Goal: Transaction & Acquisition: Book appointment/travel/reservation

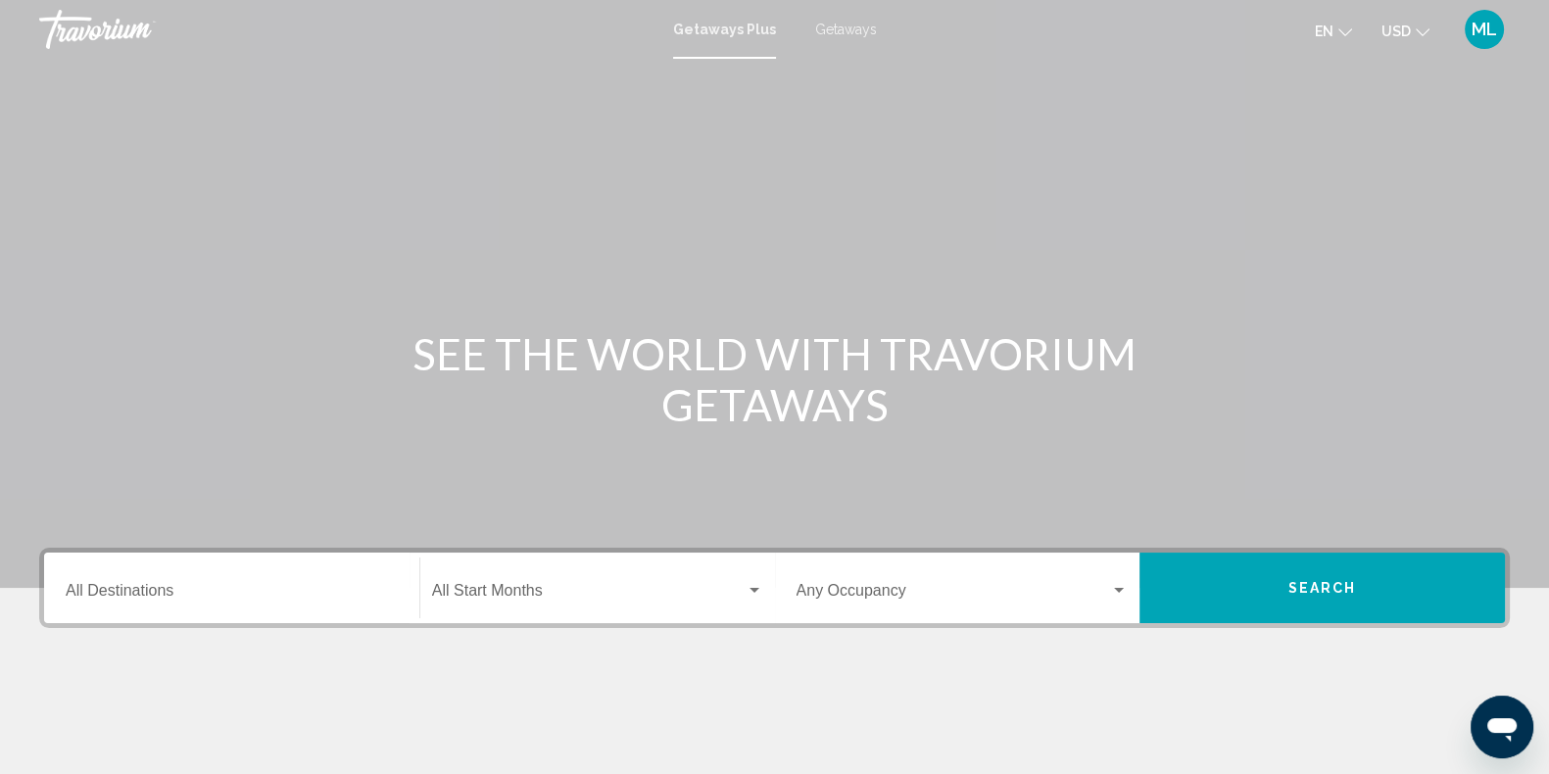
click at [830, 32] on span "Getaways" at bounding box center [846, 30] width 62 height 16
click at [122, 595] on input "Destination All Destinations" at bounding box center [232, 595] width 332 height 18
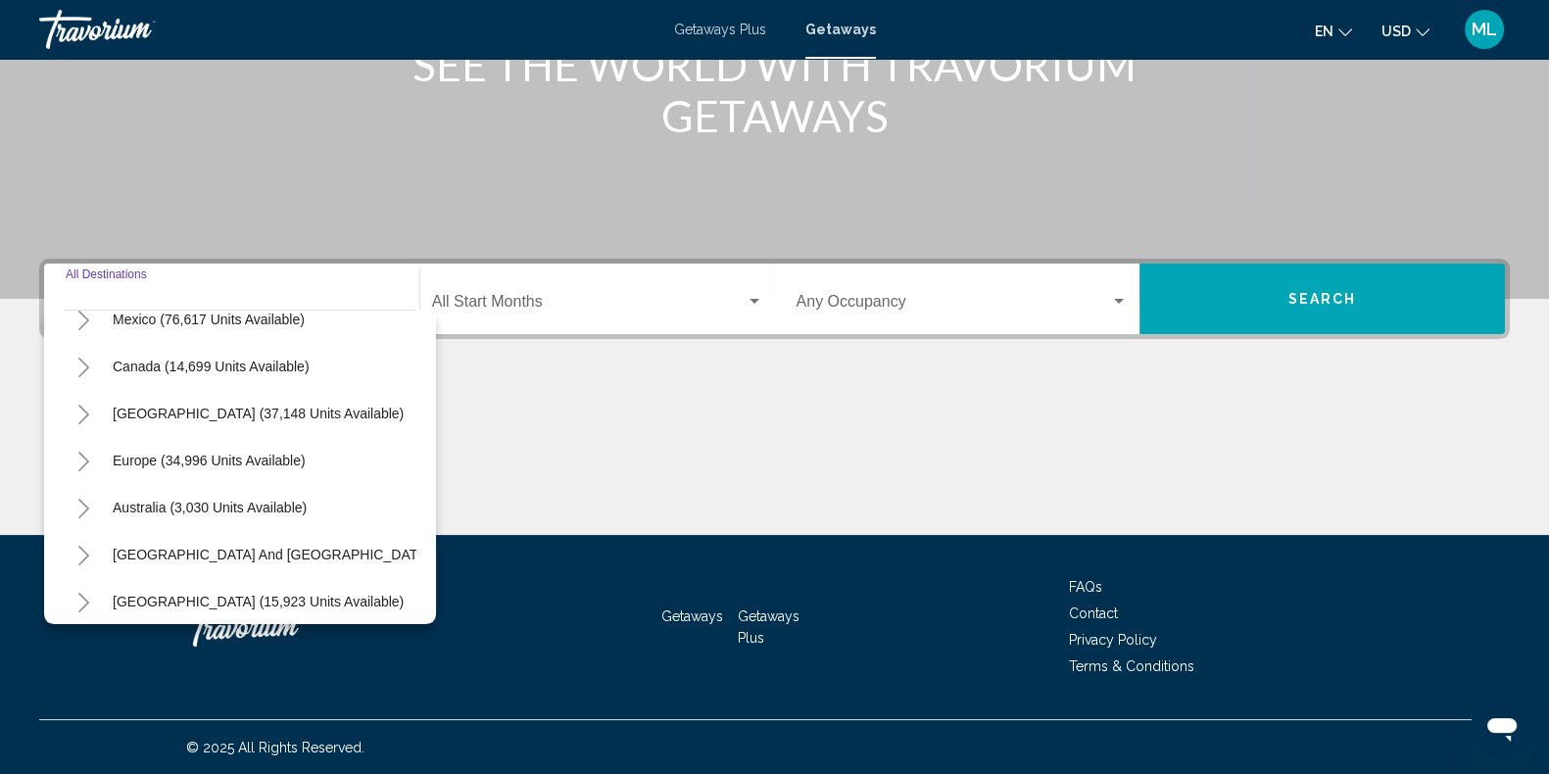
scroll to position [120, 0]
click at [82, 407] on icon "Toggle Caribbean & Atlantic Islands (37,148 units available)" at bounding box center [83, 414] width 11 height 20
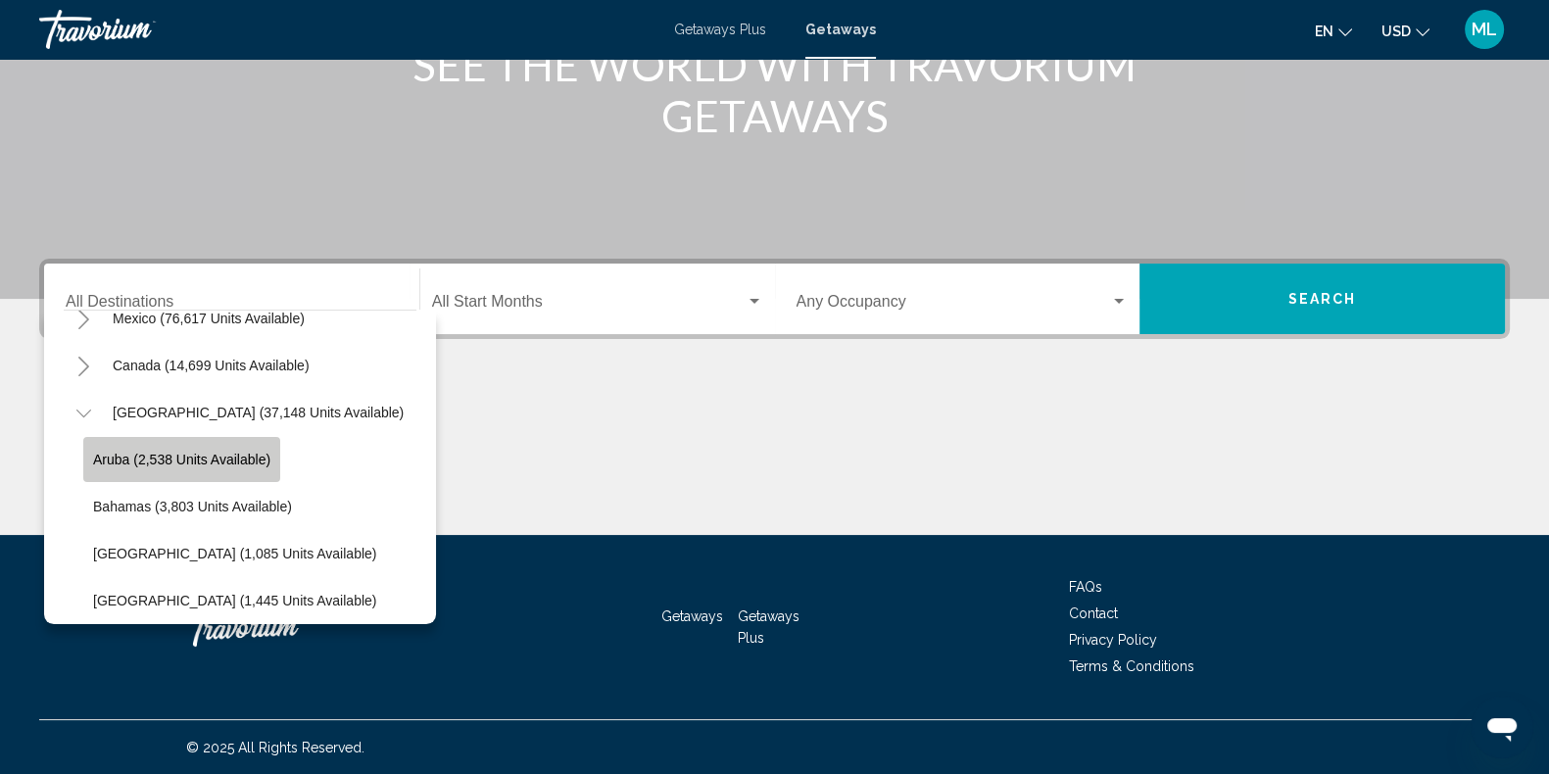
click at [122, 463] on span "Aruba (2,538 units available)" at bounding box center [181, 460] width 177 height 16
type input "**********"
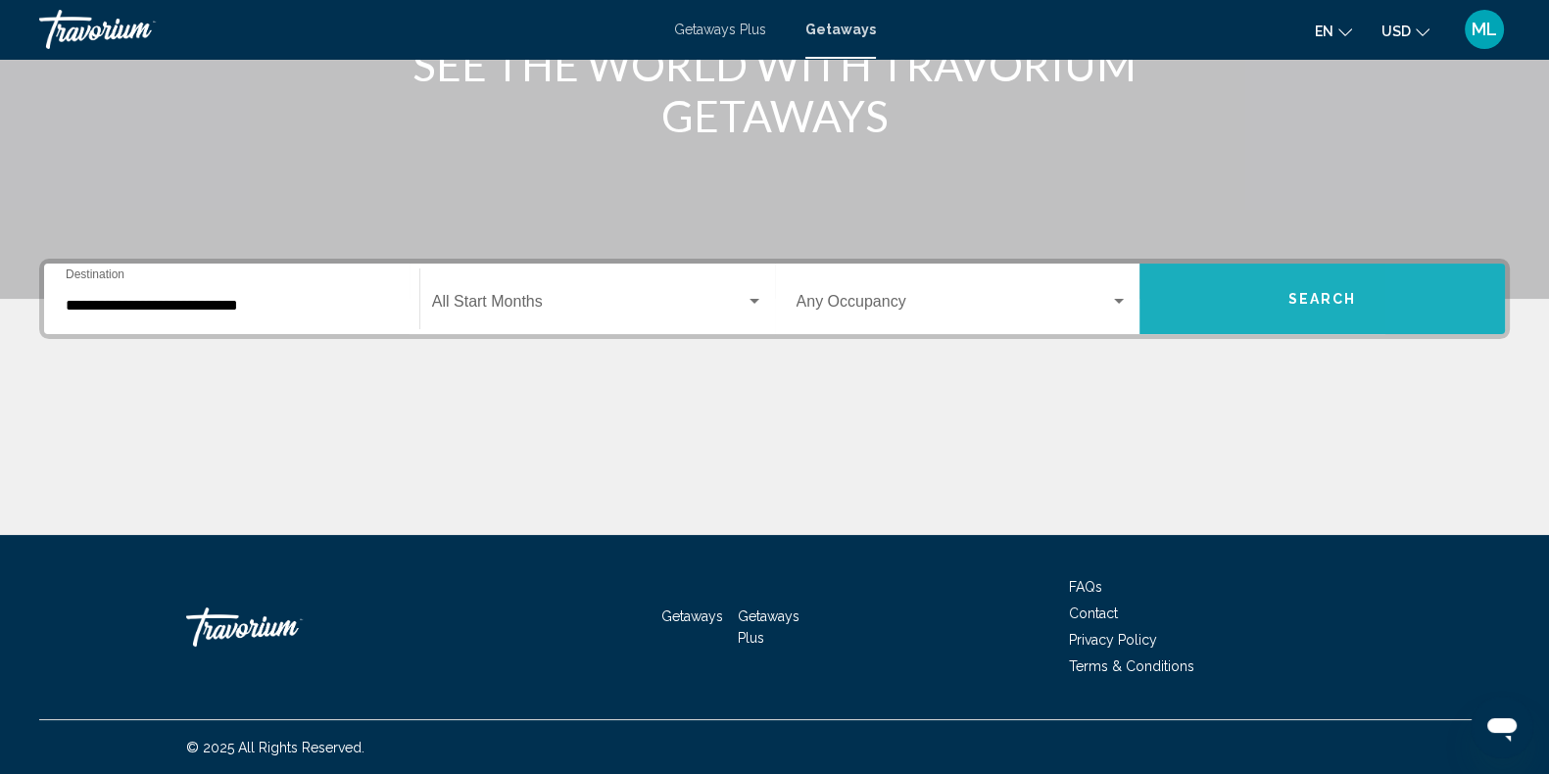
click at [1460, 284] on button "Search" at bounding box center [1323, 299] width 366 height 71
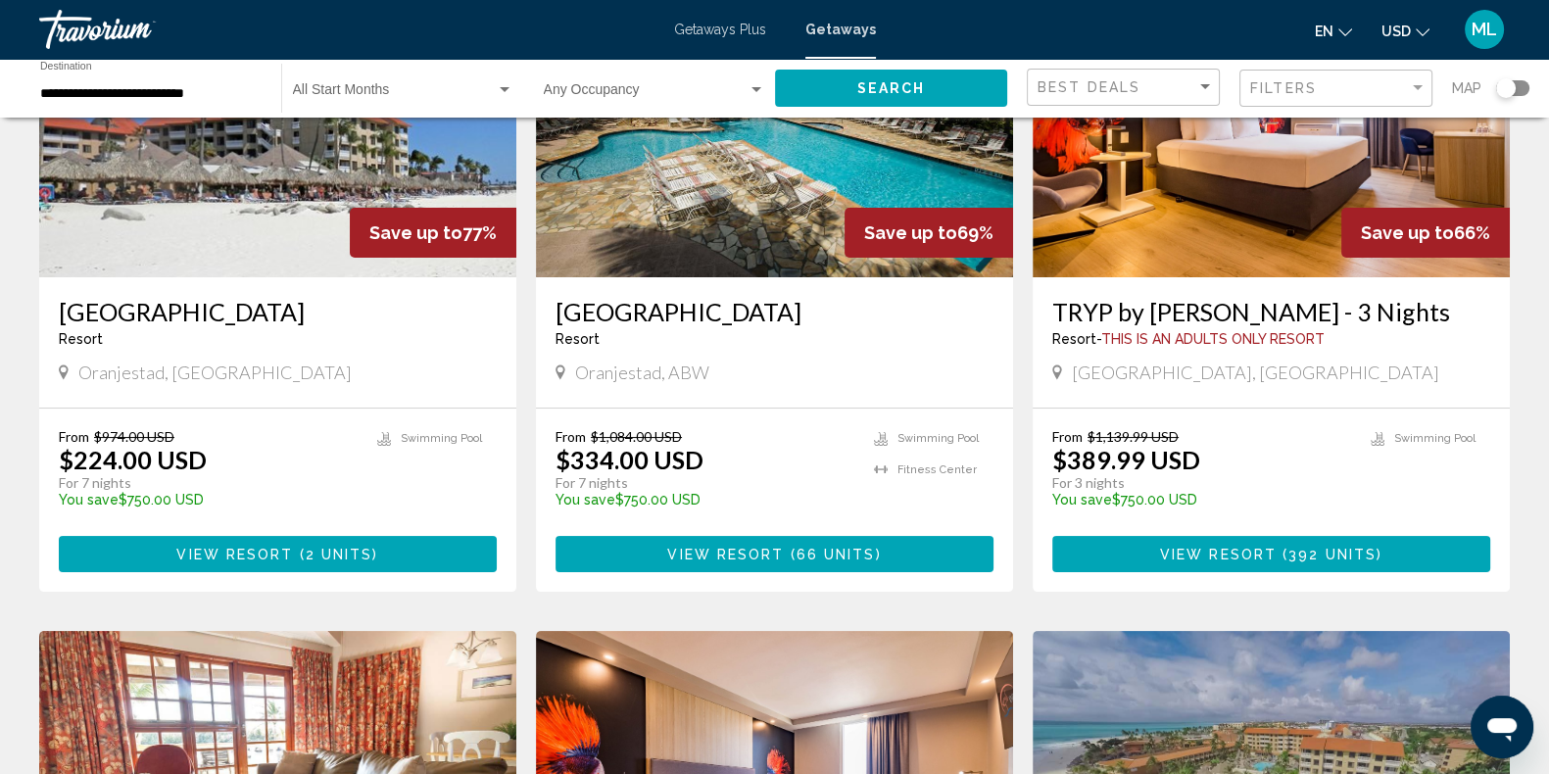
scroll to position [94, 0]
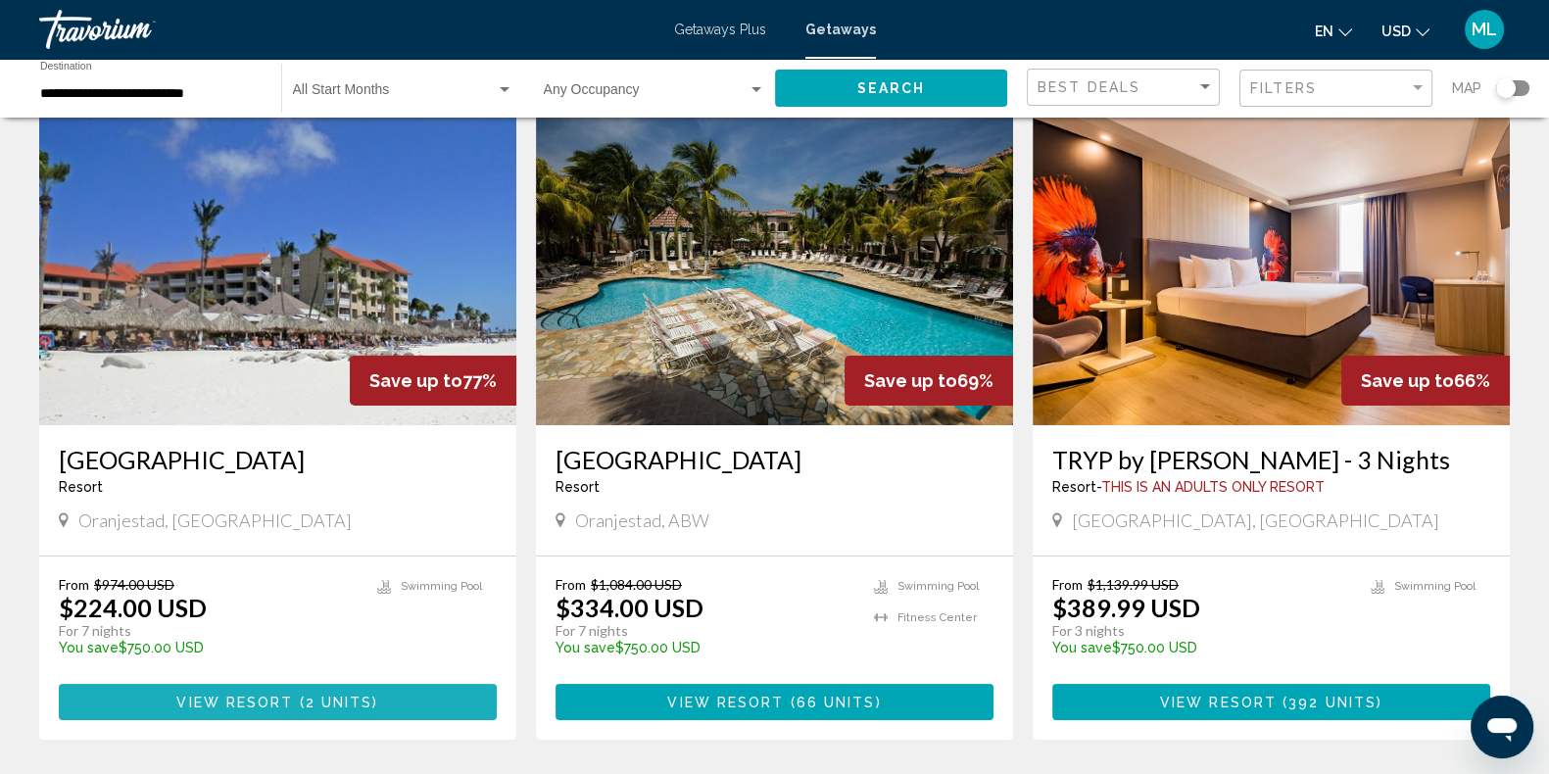
click at [332, 697] on span "2 units" at bounding box center [340, 703] width 68 height 16
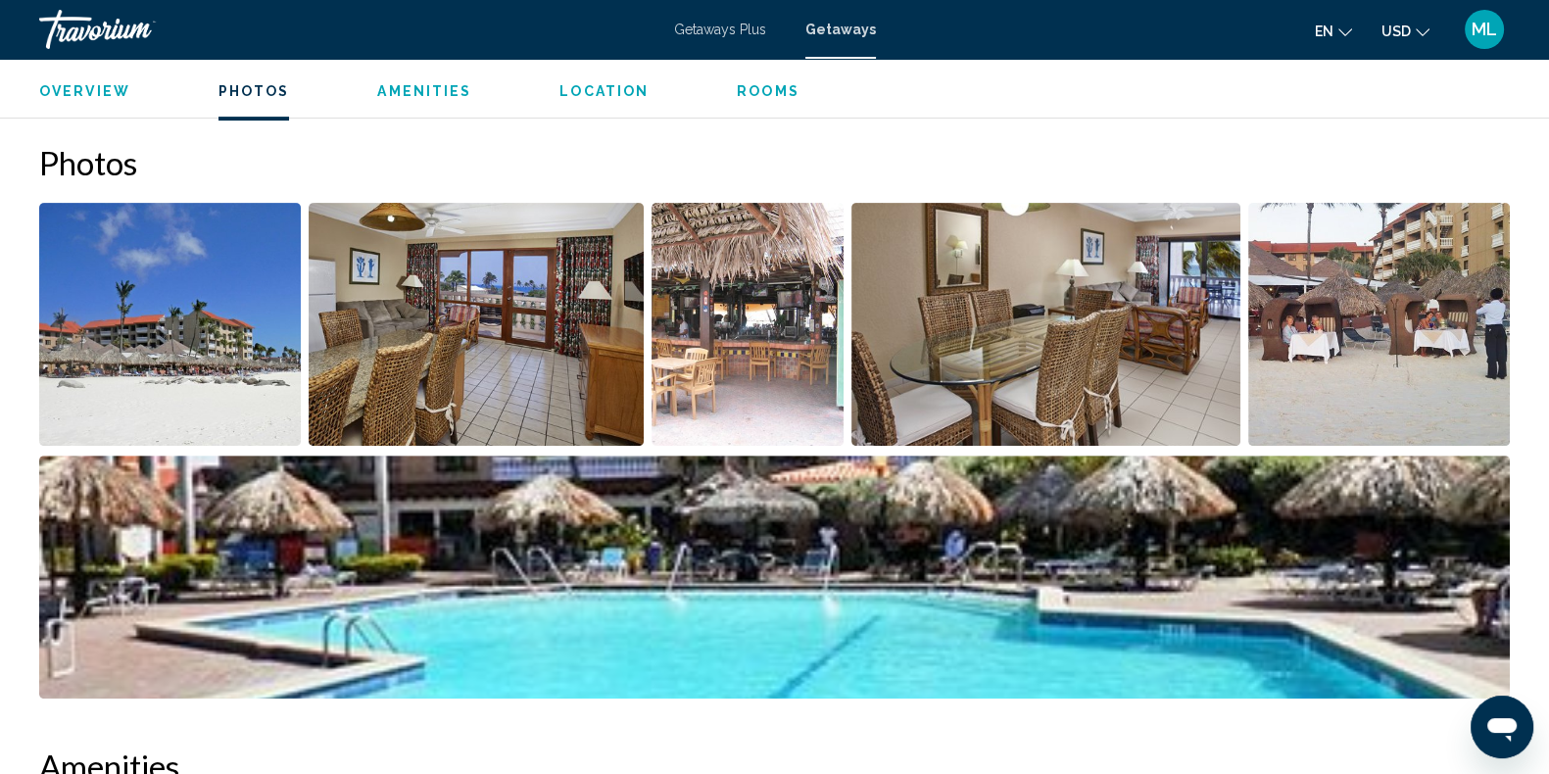
scroll to position [901, 0]
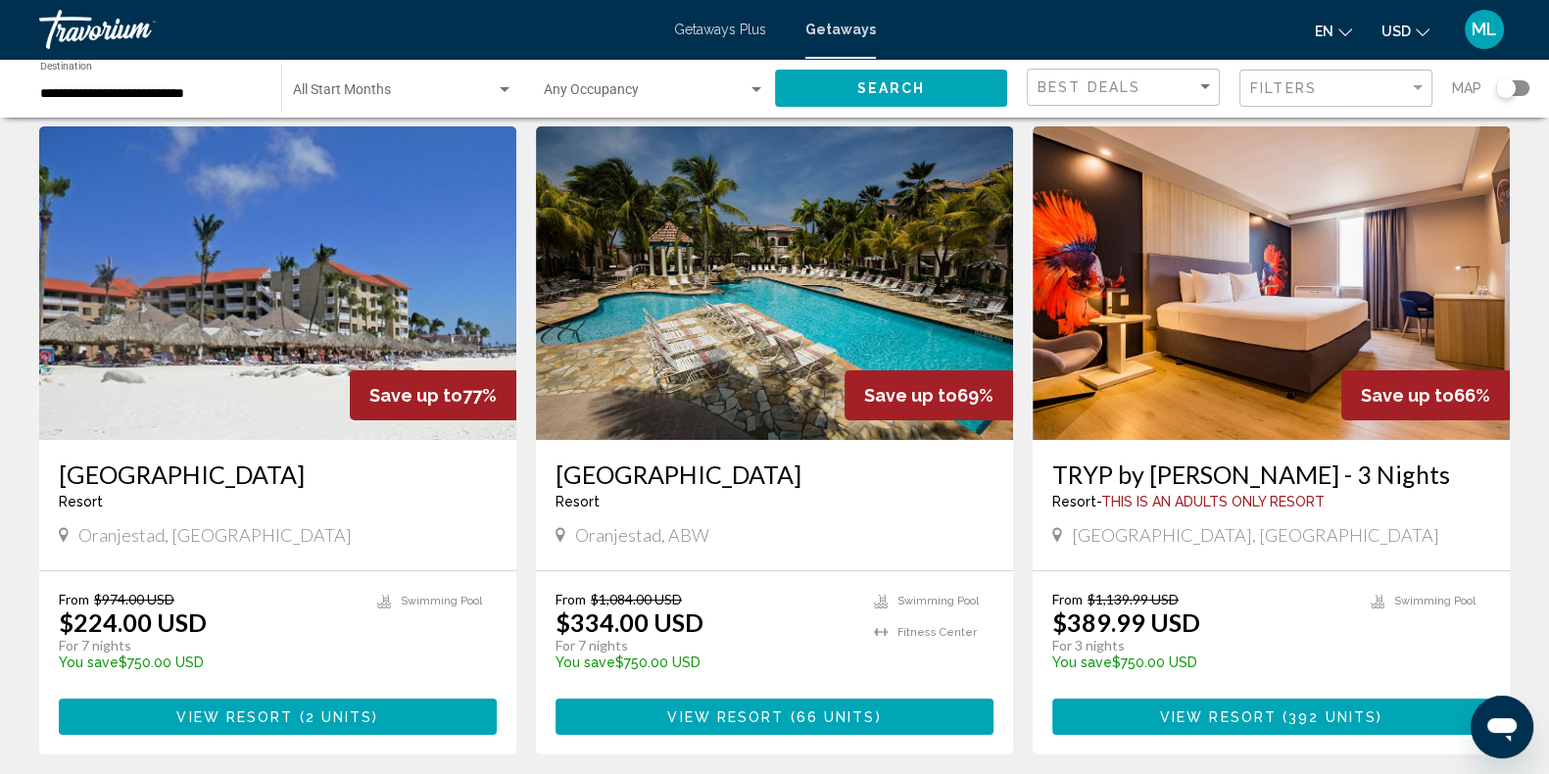
scroll to position [80, 0]
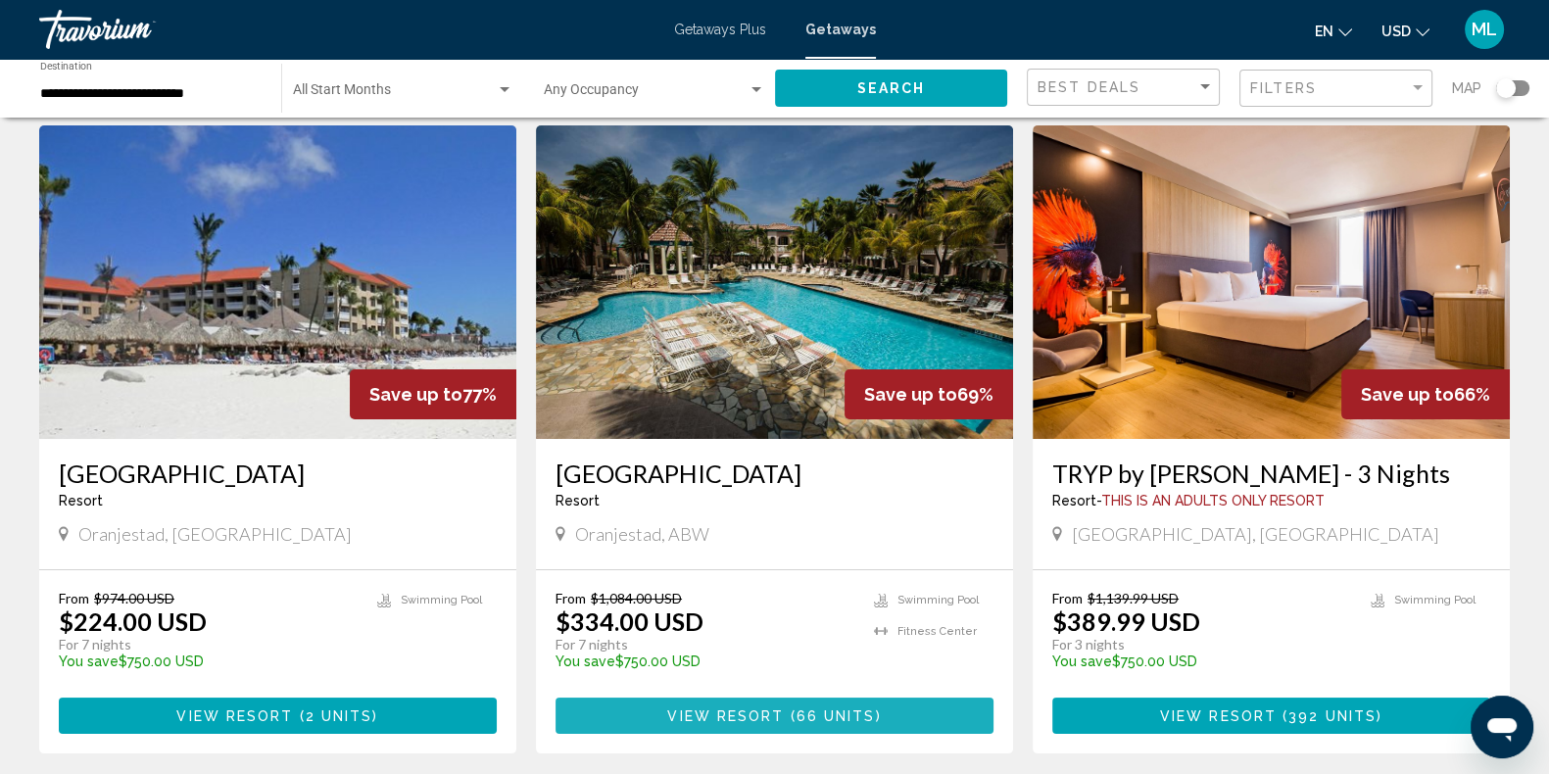
click at [797, 711] on span "66 units" at bounding box center [836, 717] width 79 height 16
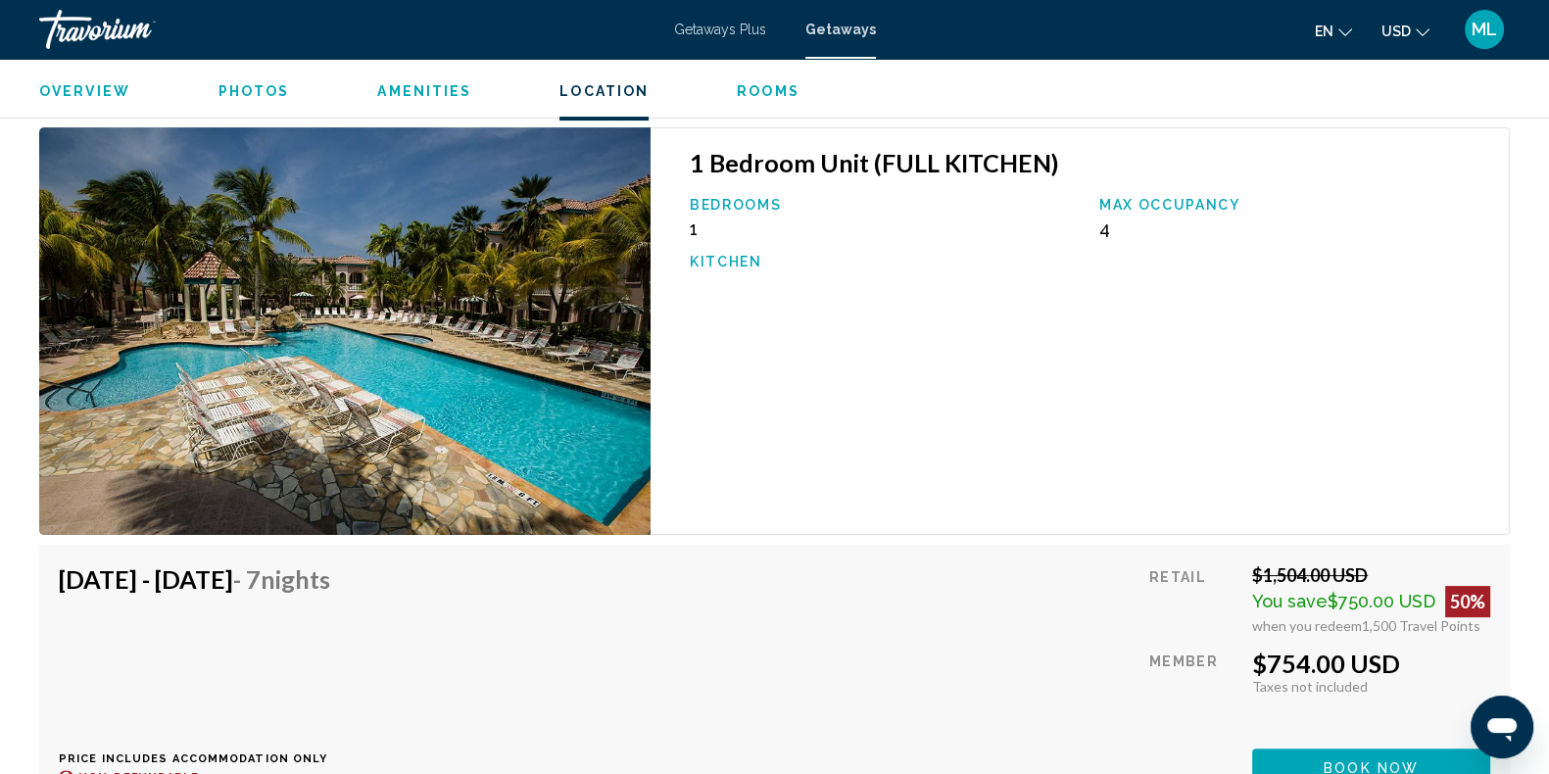
scroll to position [10103, 0]
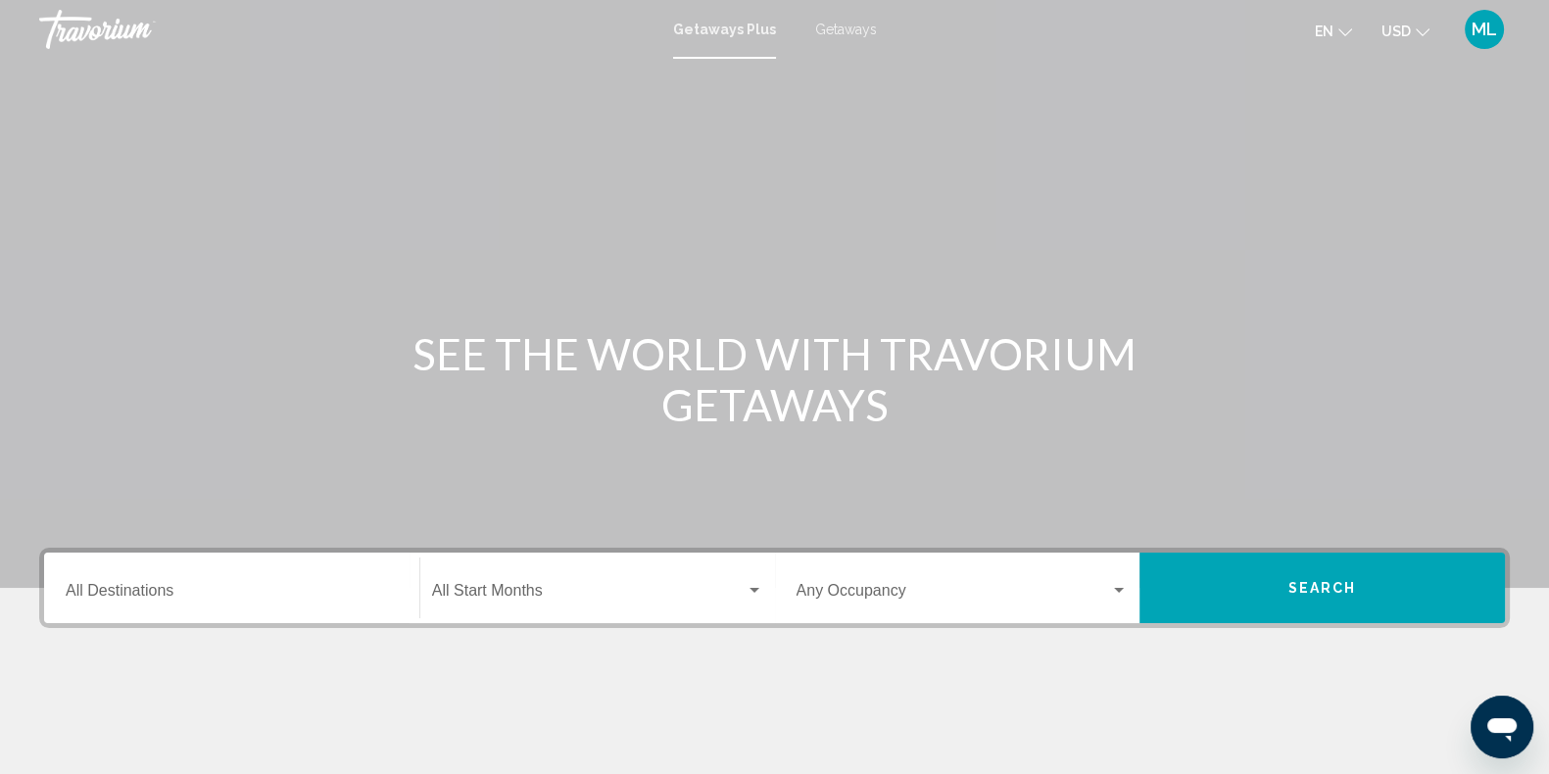
click at [828, 24] on span "Getaways" at bounding box center [846, 30] width 62 height 16
click at [146, 586] on input "Destination All Destinations" at bounding box center [232, 595] width 332 height 18
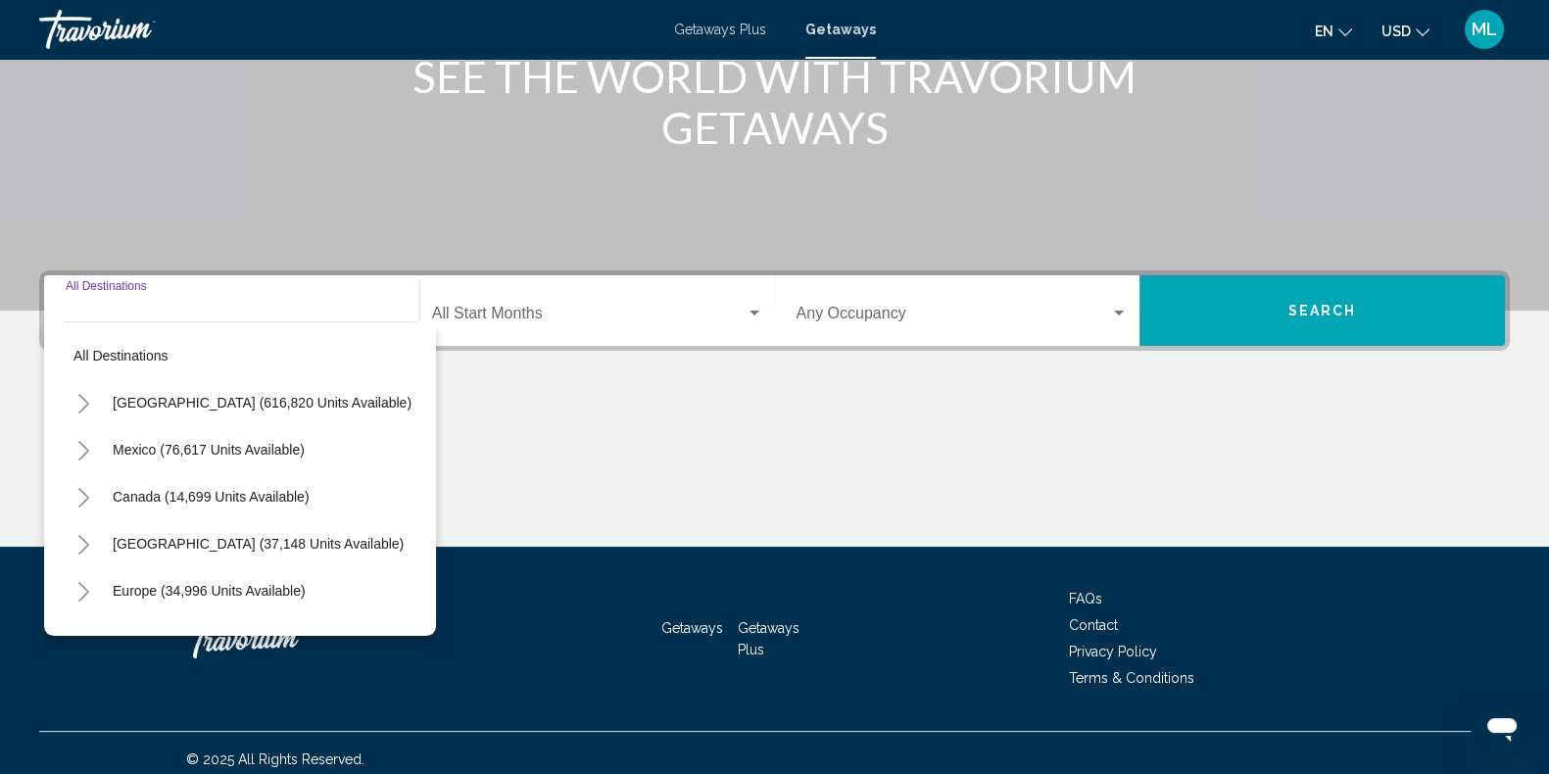
scroll to position [289, 0]
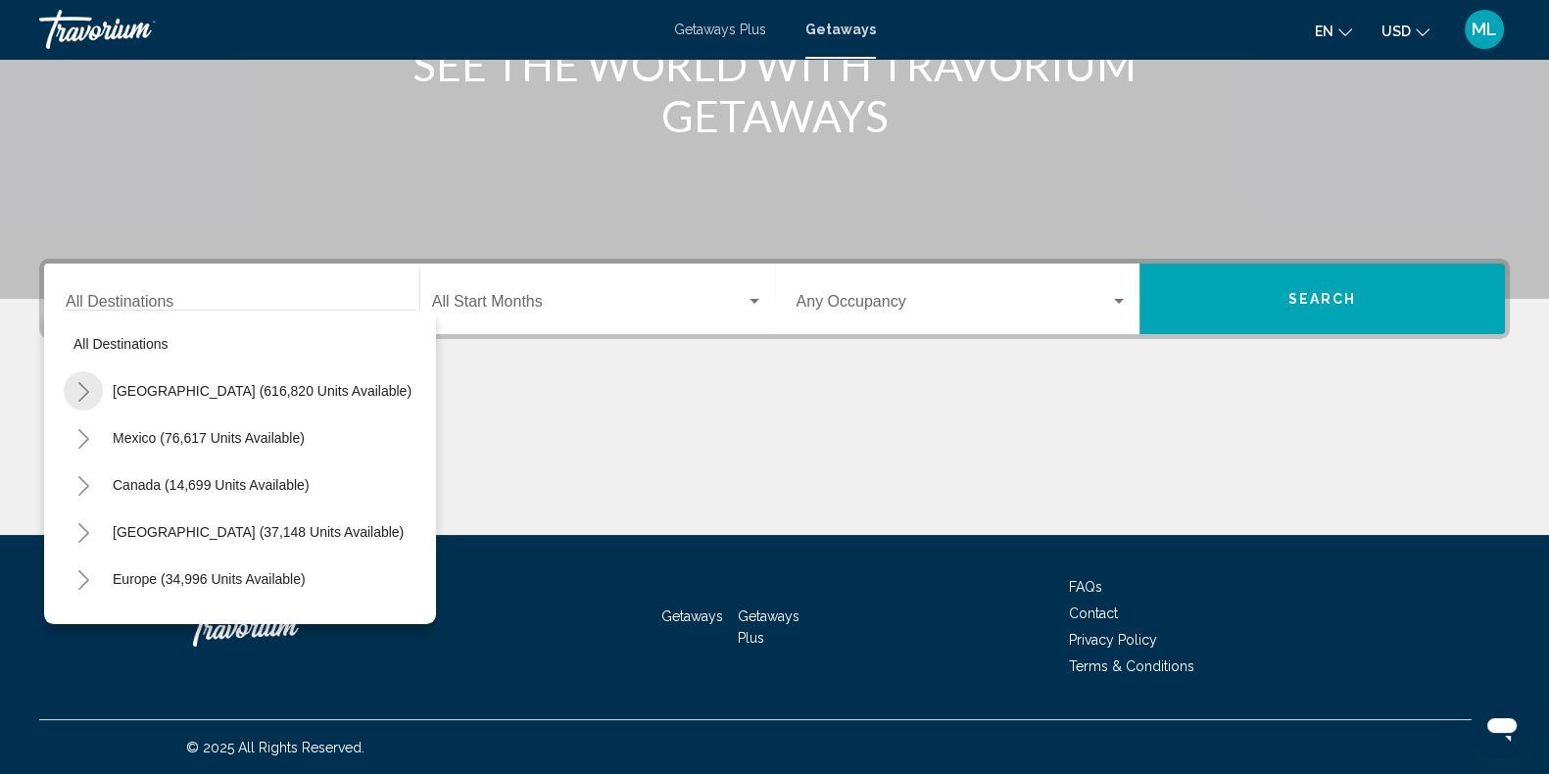
click at [79, 394] on icon "Toggle United States (616,820 units available)" at bounding box center [83, 392] width 15 height 20
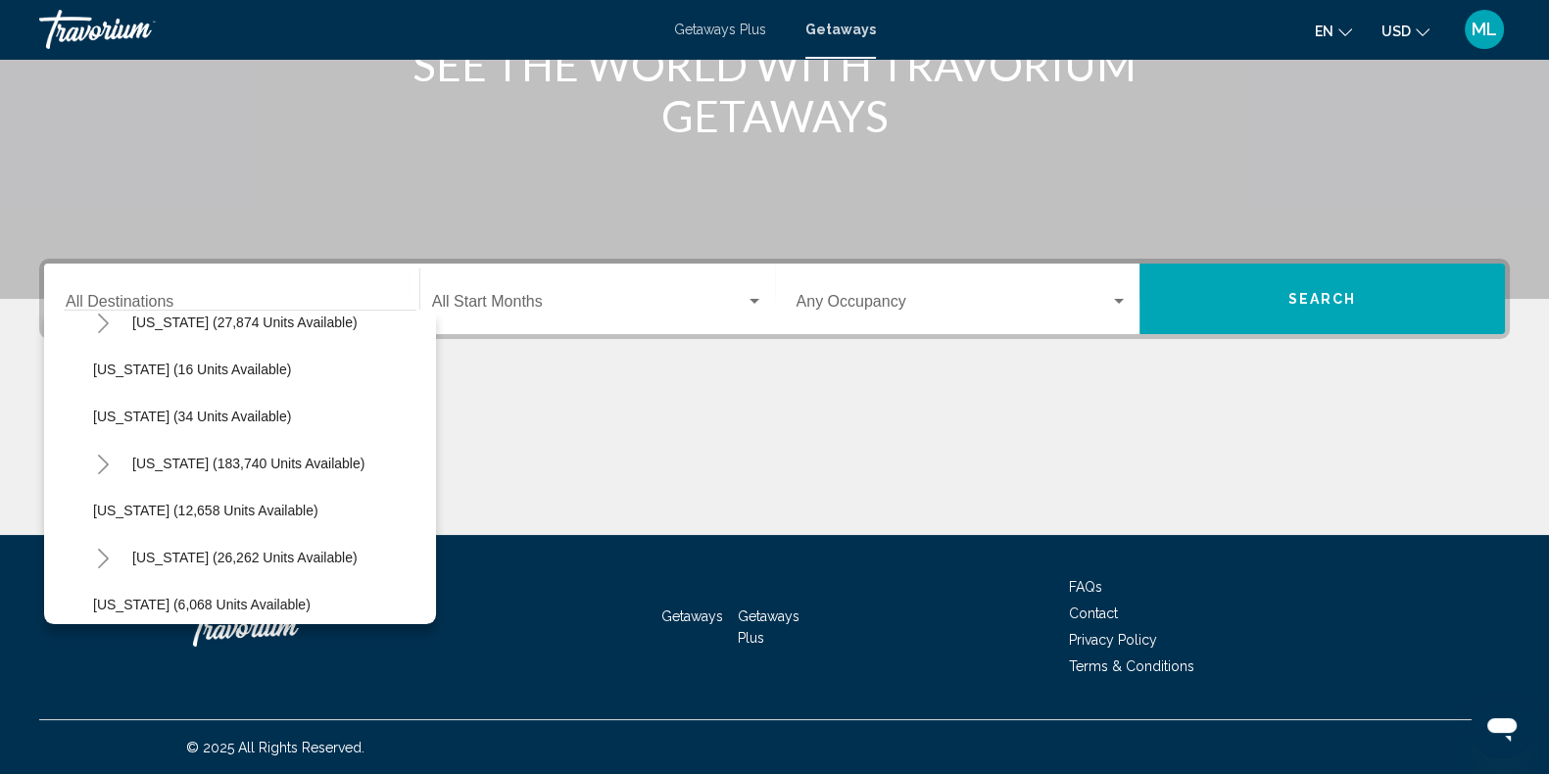
scroll to position [306, 0]
click at [103, 458] on icon "Toggle Florida (183,740 units available)" at bounding box center [103, 463] width 11 height 20
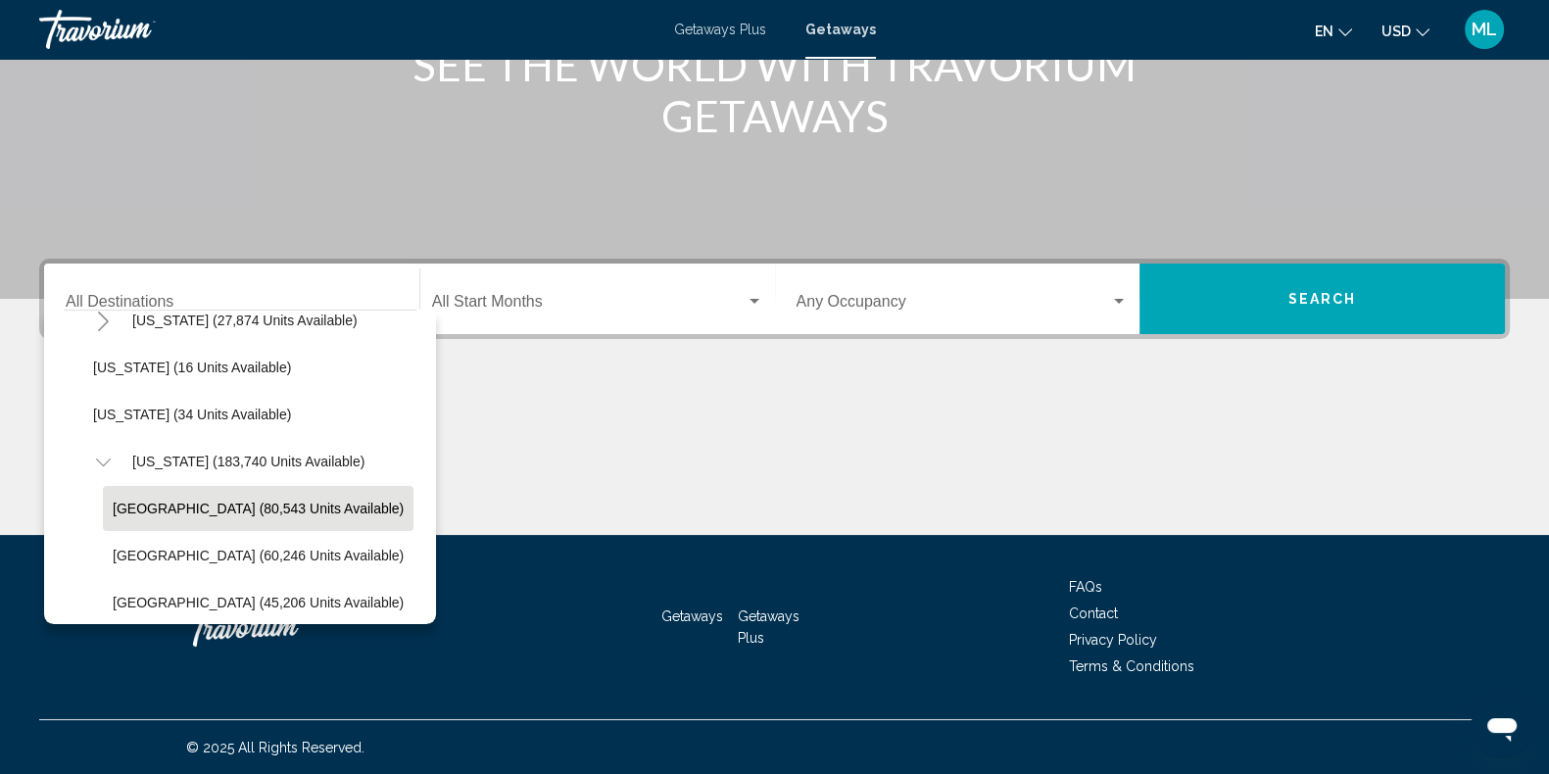
scroll to position [320, 0]
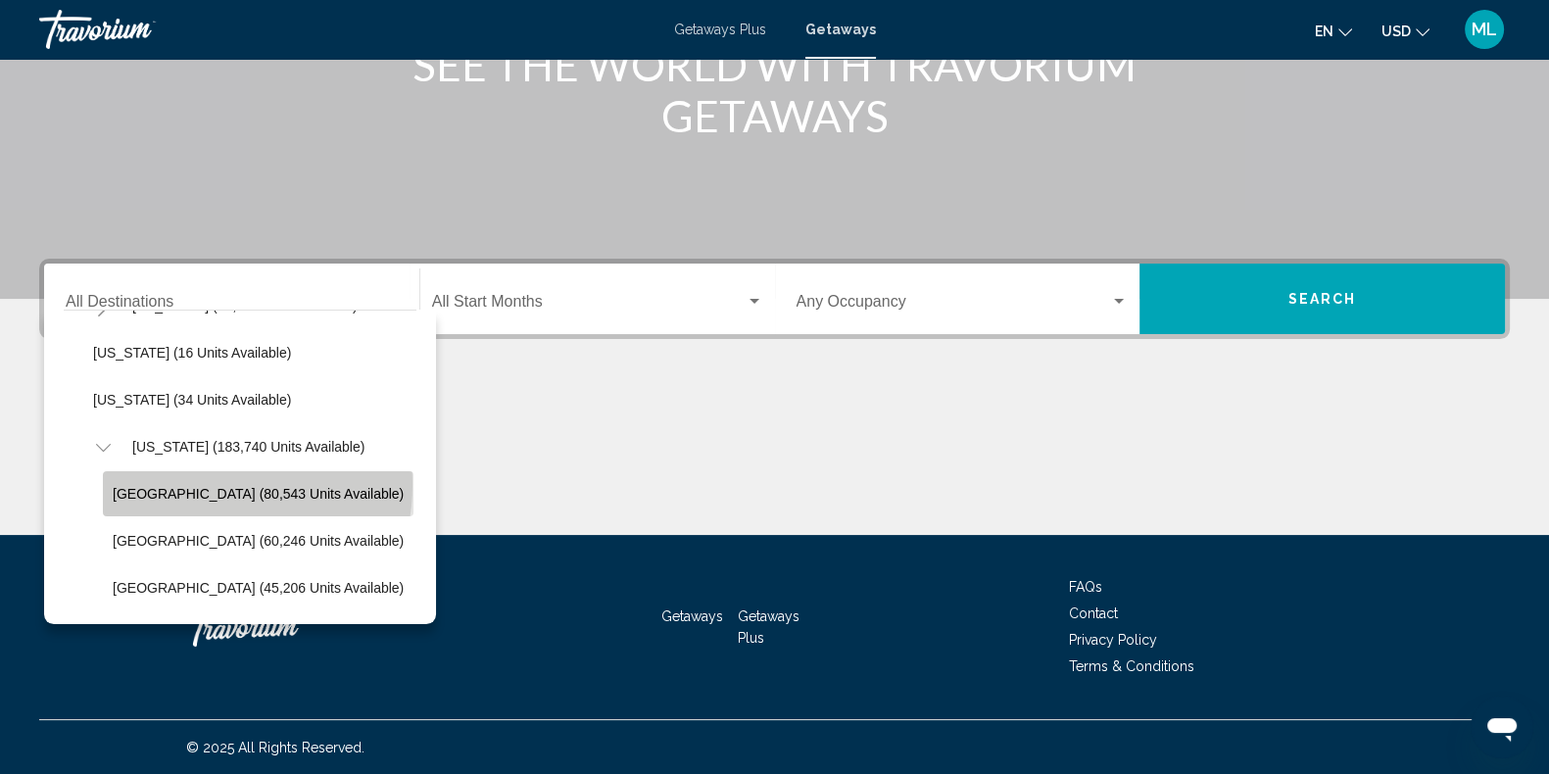
click at [206, 486] on span "[GEOGRAPHIC_DATA] (80,543 units available)" at bounding box center [258, 494] width 291 height 16
type input "**********"
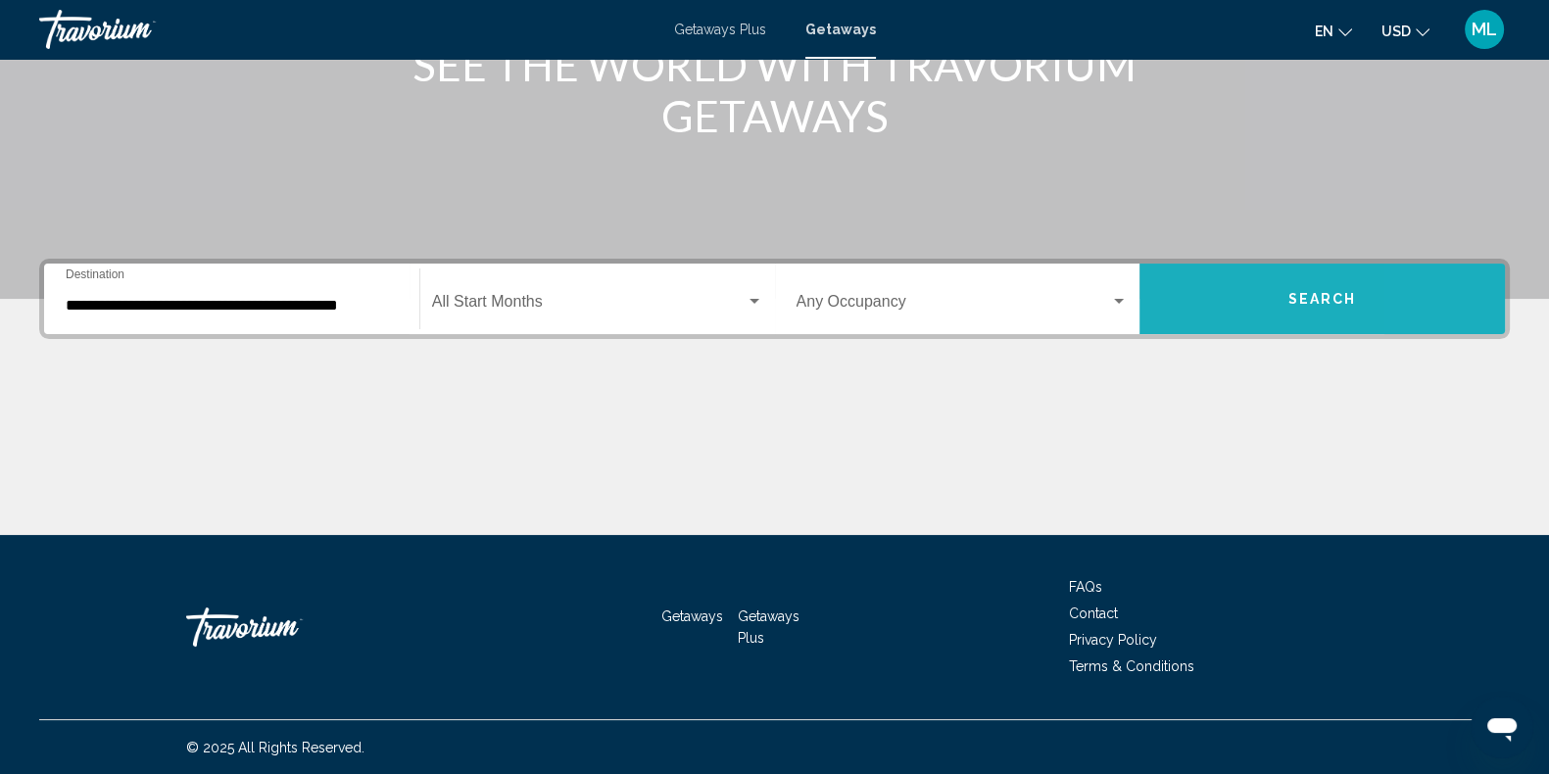
click at [1469, 274] on button "Search" at bounding box center [1323, 299] width 366 height 71
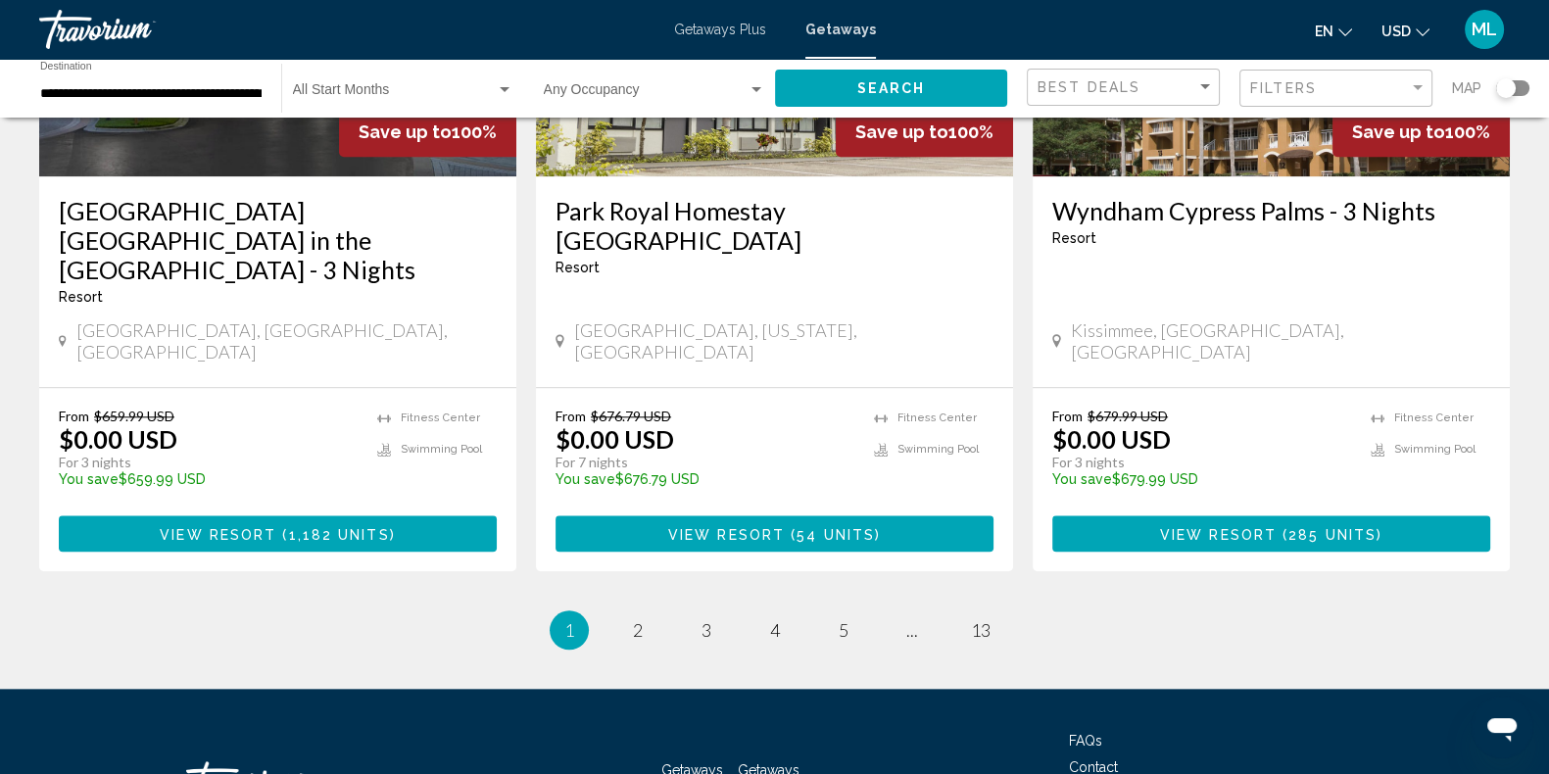
scroll to position [2529, 0]
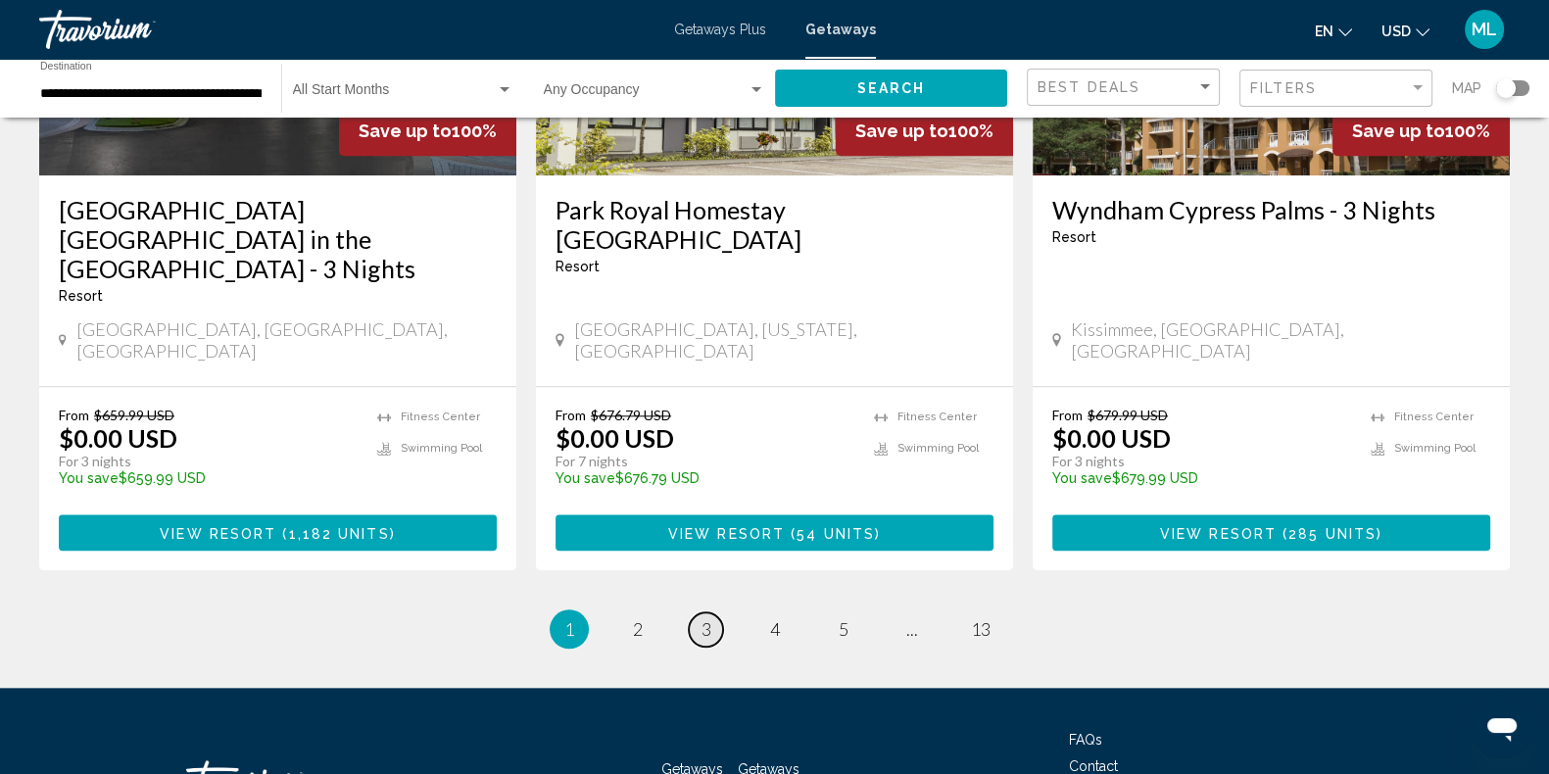
click at [717, 612] on link "page 3" at bounding box center [706, 629] width 34 height 34
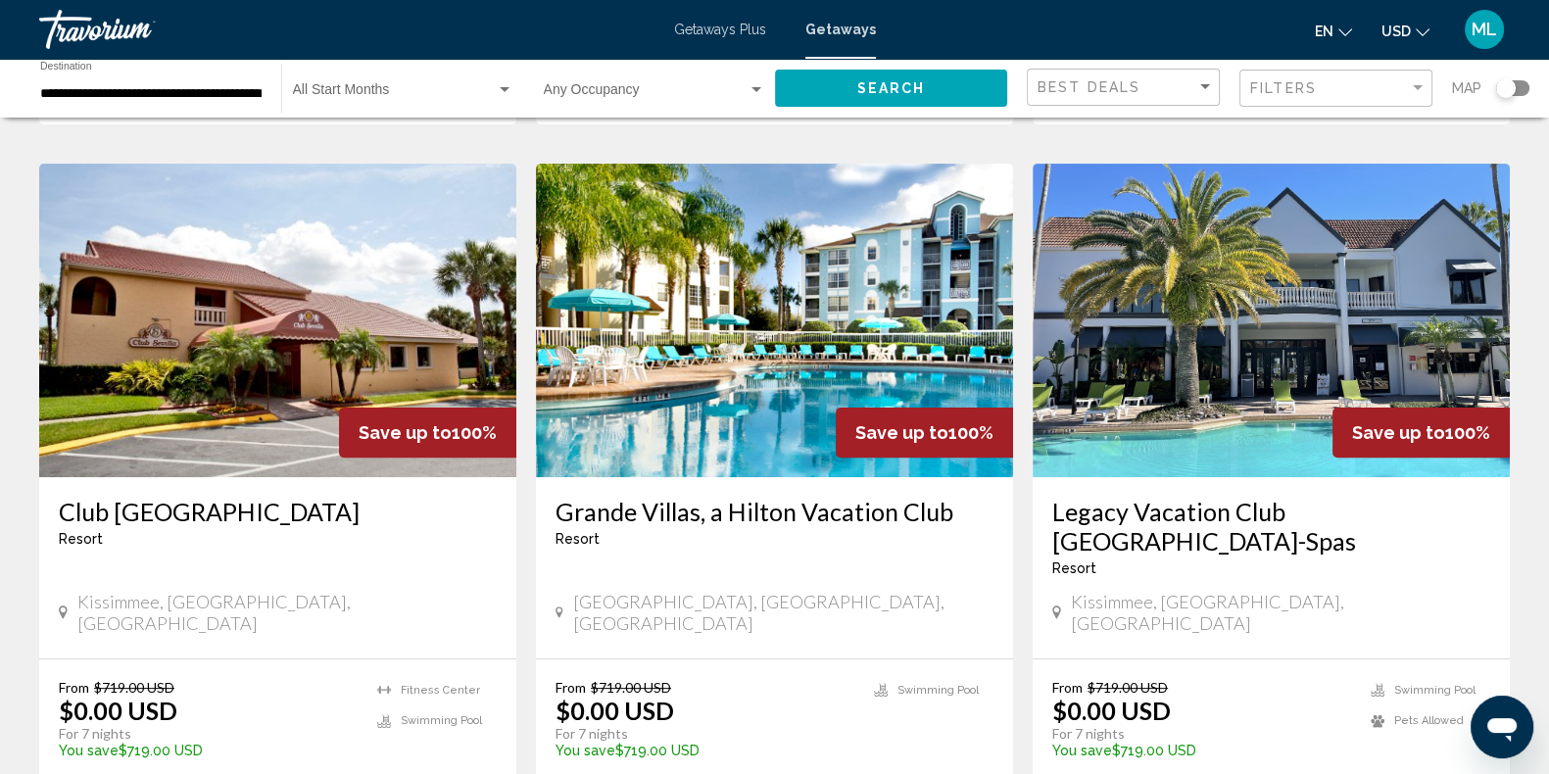
scroll to position [732, 0]
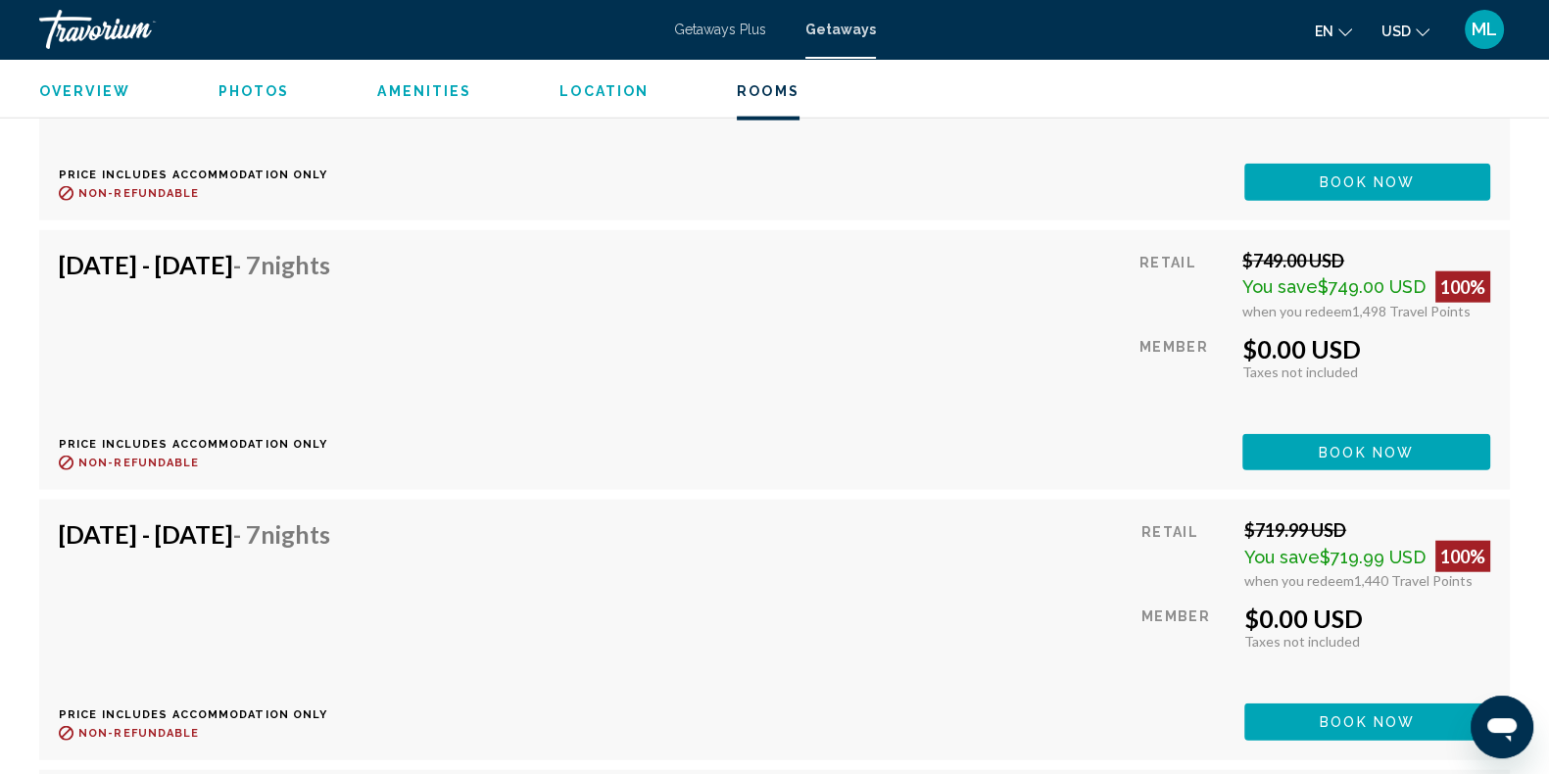
scroll to position [5982, 0]
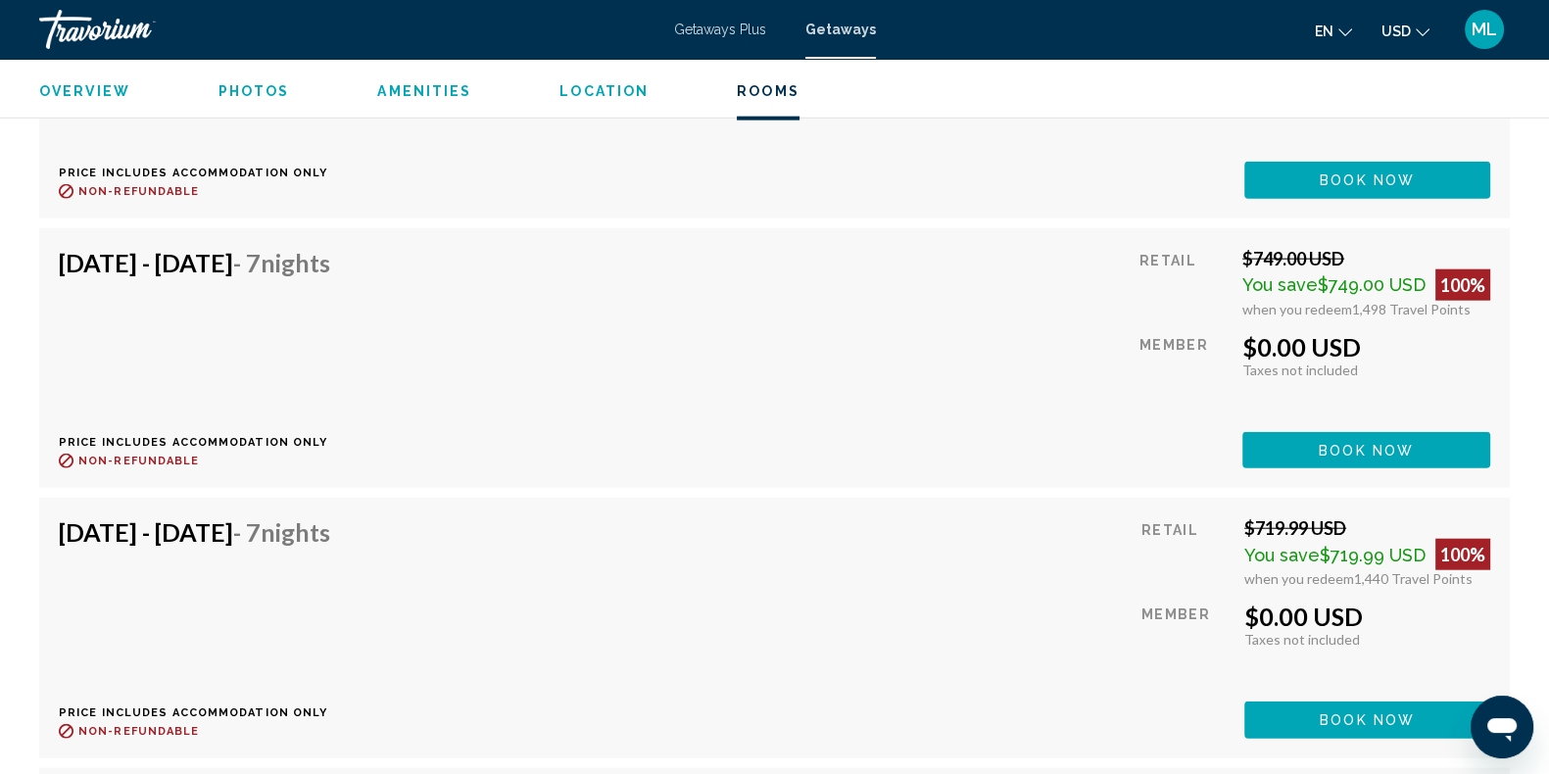
click at [1360, 570] on span "1,440 Travel Points" at bounding box center [1413, 578] width 119 height 17
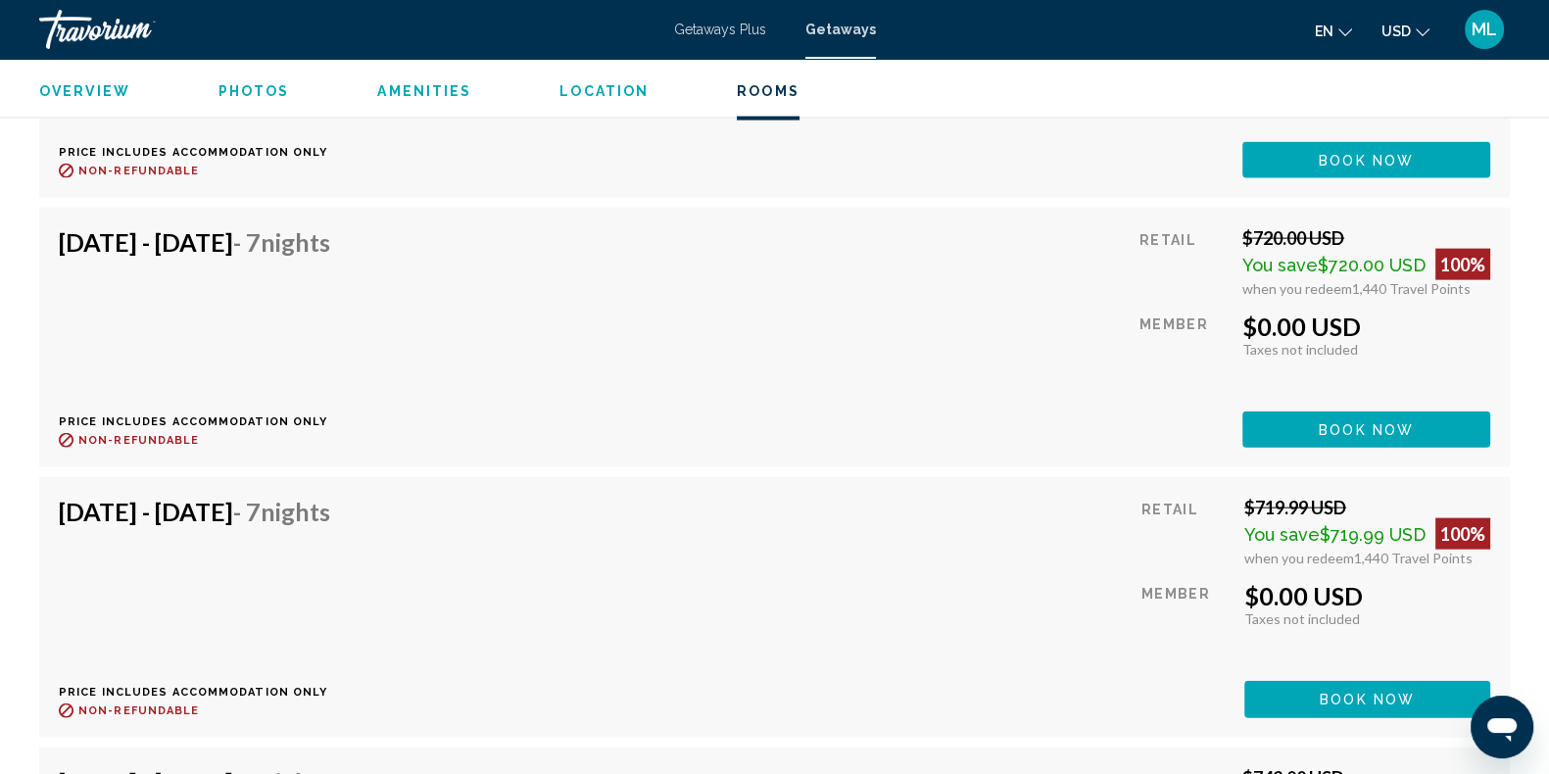
scroll to position [5673, 0]
